Goal: Task Accomplishment & Management: Manage account settings

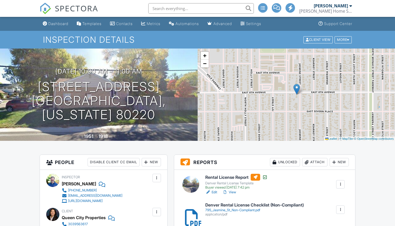
click at [318, 164] on div "Attach" at bounding box center [314, 162] width 25 height 8
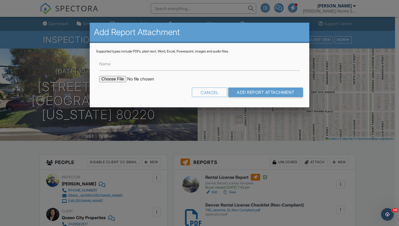
click at [114, 78] on input "file" at bounding box center [144, 79] width 90 height 6
type input "C:\fakepath\795 Jasmine St_compliant.pdf"
click at [127, 61] on input "Name" at bounding box center [199, 64] width 201 height 13
type input "RENTAL LICENSE FORM_COMPLIANT"
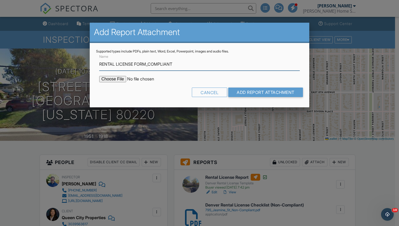
click at [118, 65] on input "RENTAL LICENSE FORM_COMPLIANT" at bounding box center [199, 64] width 201 height 13
type input "DENVER RENTAL LICENSE CHECKLIST (COMPLIANT)"
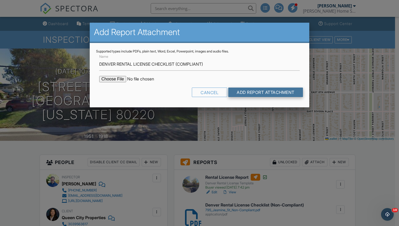
click at [257, 92] on input "Add Report Attachment" at bounding box center [265, 93] width 75 height 10
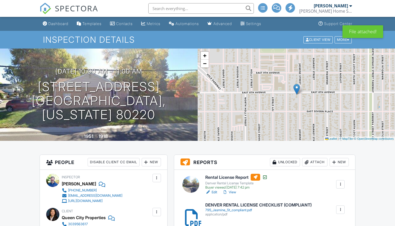
click at [214, 192] on link "Edit" at bounding box center [211, 192] width 12 height 5
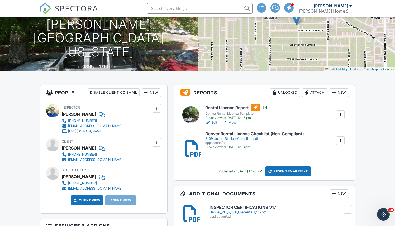
scroll to position [72, 0]
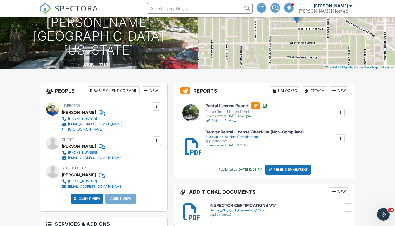
click at [234, 121] on link "View" at bounding box center [230, 120] width 14 height 5
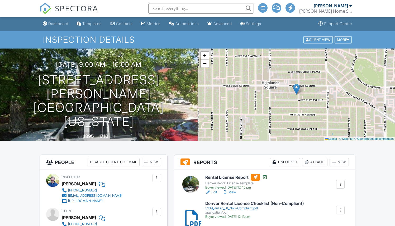
click at [313, 162] on div "Attach" at bounding box center [314, 162] width 25 height 8
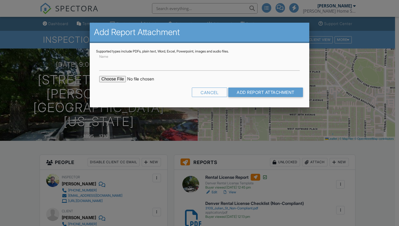
click at [110, 79] on input "file" at bounding box center [144, 79] width 90 height 6
type input "C:\fakepath\[STREET_ADDRESS][PERSON_NAME]pdf"
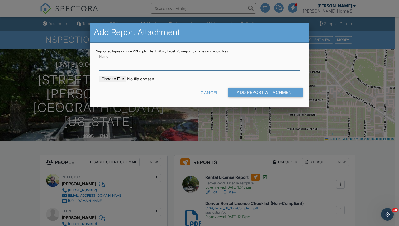
click at [120, 66] on input "Name" at bounding box center [199, 64] width 201 height 13
type input "RENTAL LICENSE FORM_COMPLIANT"
click at [118, 67] on input "RENTAL LICENSE FORM_COMPLIANT" at bounding box center [199, 64] width 201 height 13
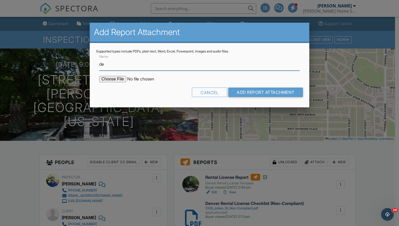
type input "DENVER RENTAL LICENSE CHECKLIST (COMPLIANT)"
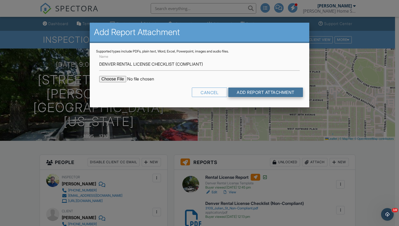
click at [249, 88] on input "Add Report Attachment" at bounding box center [265, 93] width 75 height 10
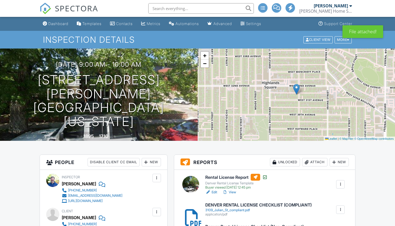
click at [214, 195] on link "Edit" at bounding box center [211, 192] width 12 height 5
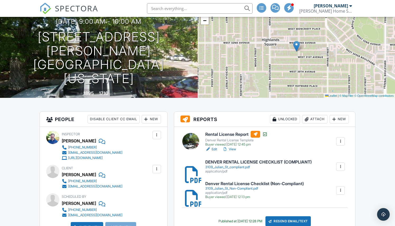
click at [313, 120] on div "Attach" at bounding box center [314, 119] width 25 height 8
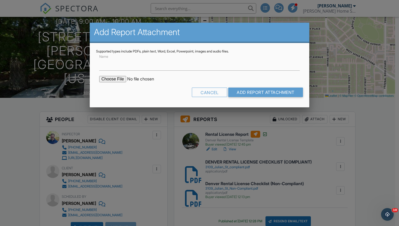
click at [110, 80] on input "file" at bounding box center [144, 79] width 90 height 6
type input "C:\fakepath\Denver_RLI_-_SHI_Credentials_V17.pdf"
click at [117, 56] on div "Name" at bounding box center [199, 62] width 207 height 17
click at [114, 67] on input "Name" at bounding box center [199, 64] width 201 height 13
type input "Inspector Credentials"
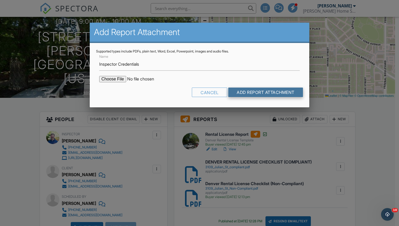
click at [261, 91] on input "Add Report Attachment" at bounding box center [265, 93] width 75 height 10
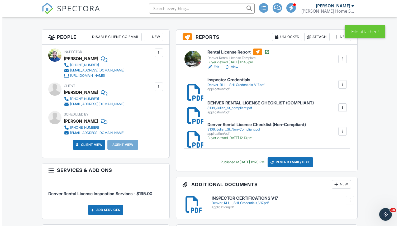
scroll to position [132, 0]
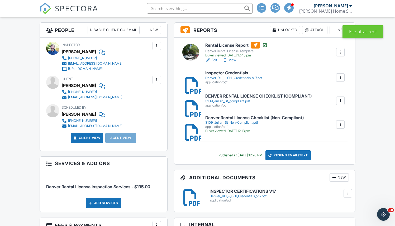
click at [290, 156] on div "Resend Email/Text" at bounding box center [288, 155] width 45 height 10
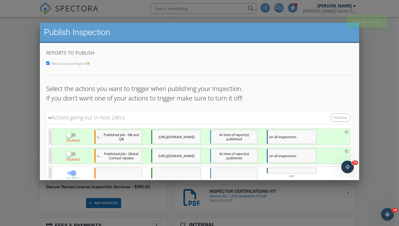
scroll to position [97, 0]
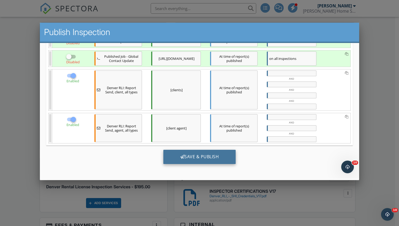
click at [193, 155] on div "Save & Publish" at bounding box center [199, 157] width 73 height 14
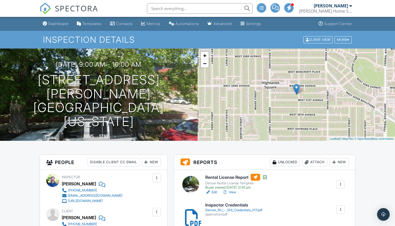
click at [233, 191] on link "View" at bounding box center [230, 192] width 14 height 5
